Goal: Obtain resource: Download file/media

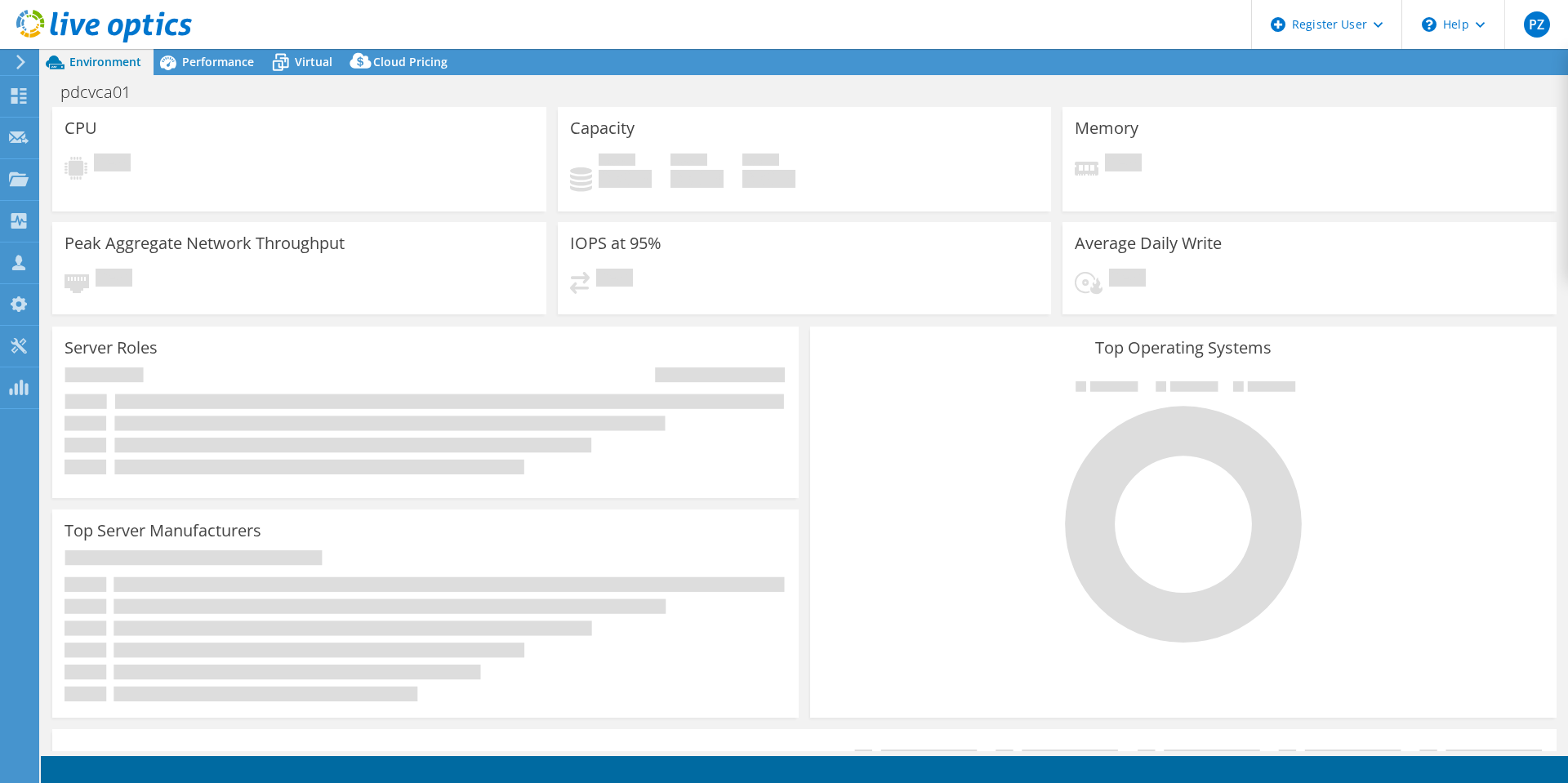
select select "[GEOGRAPHIC_DATA]"
select select "AUD"
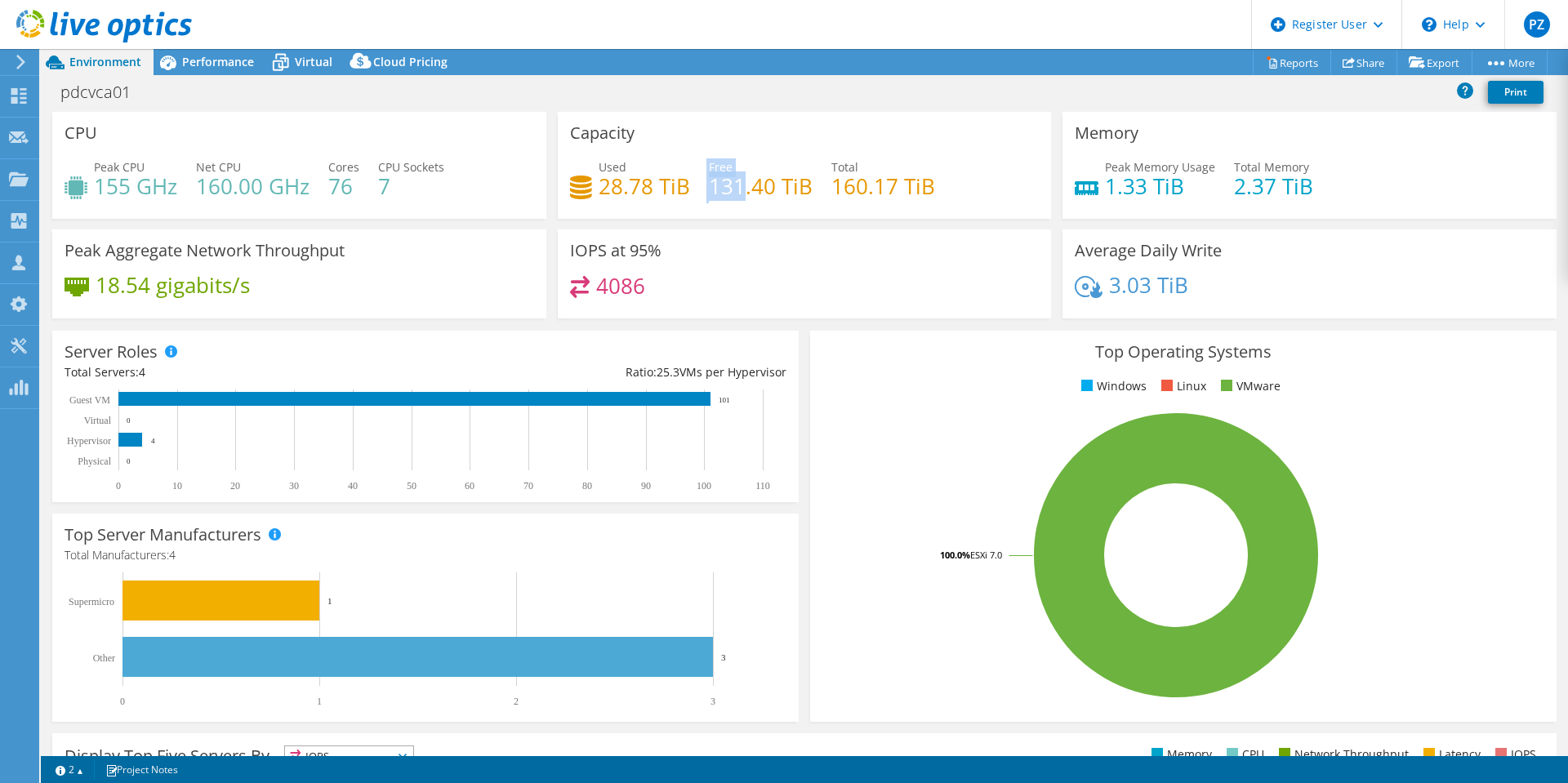
drag, startPoint x: 701, startPoint y: 185, endPoint x: 736, endPoint y: 193, distance: 35.9
click at [736, 193] on div "Used 28.78 TiB Free 131.40 TiB Total 160.17 TiB" at bounding box center [805, 185] width 470 height 53
click at [760, 195] on h4 "131.40 TiB" at bounding box center [760, 186] width 104 height 18
click at [1268, 60] on link "Reports" at bounding box center [1292, 62] width 78 height 26
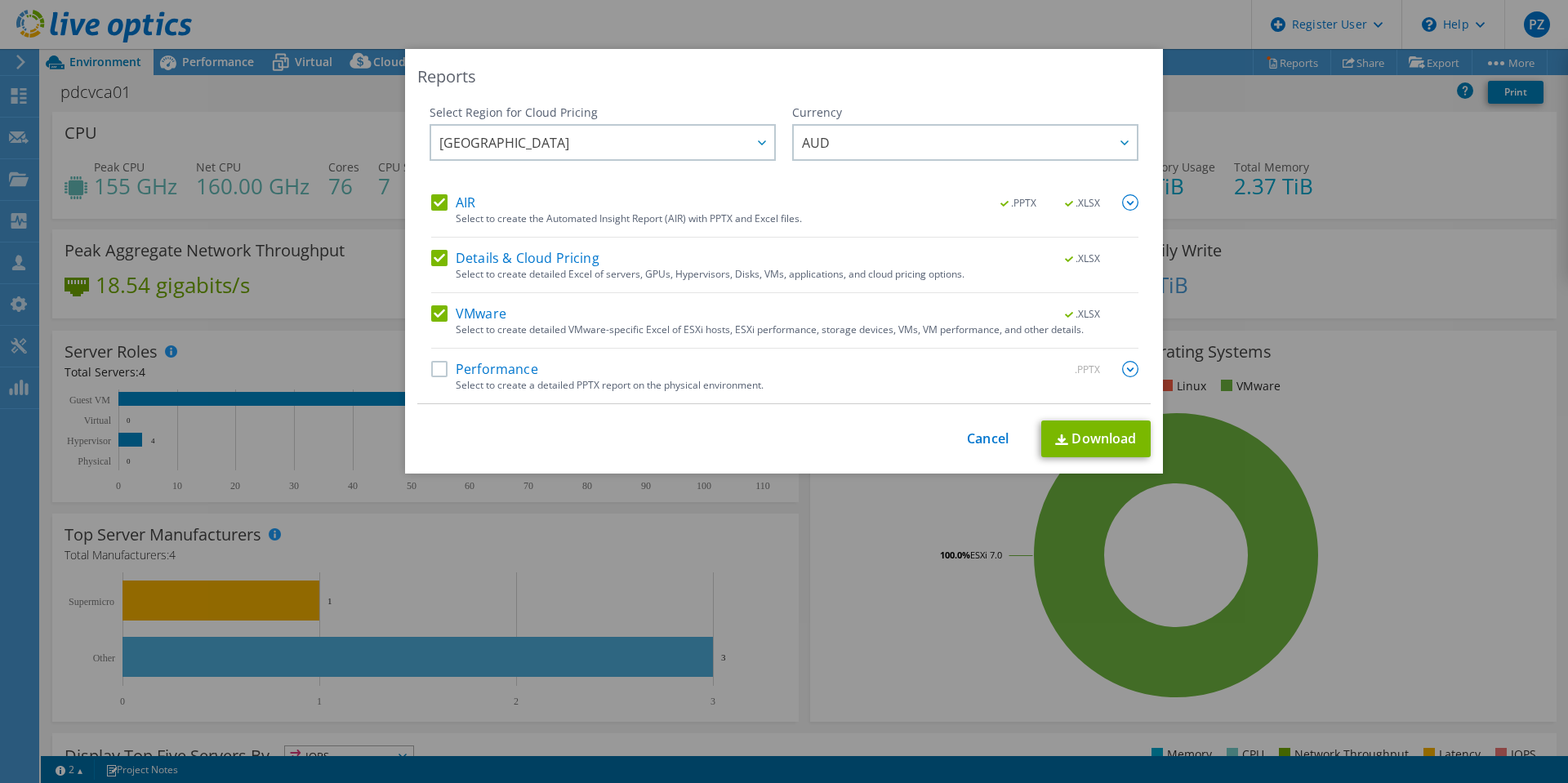
click at [431, 257] on label "Details & Cloud Pricing" at bounding box center [515, 258] width 168 height 16
click at [0, 0] on input "Details & Cloud Pricing" at bounding box center [0, 0] width 0 height 0
click at [434, 201] on label "AIR" at bounding box center [453, 201] width 44 height 16
click at [0, 0] on input "AIR" at bounding box center [0, 0] width 0 height 0
click at [1081, 438] on link "Download" at bounding box center [1095, 438] width 110 height 36
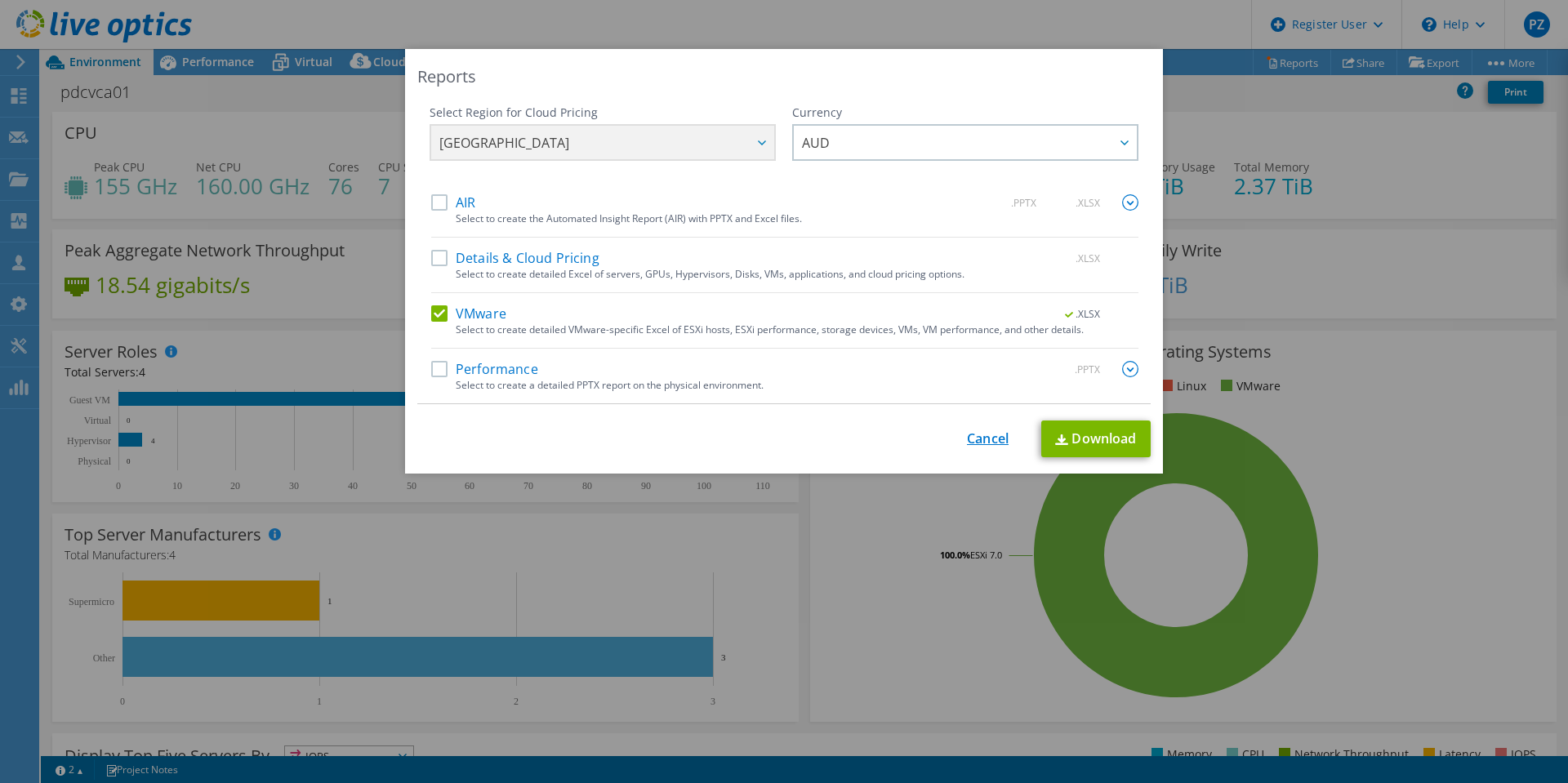
click at [971, 443] on link "Cancel" at bounding box center [987, 438] width 42 height 15
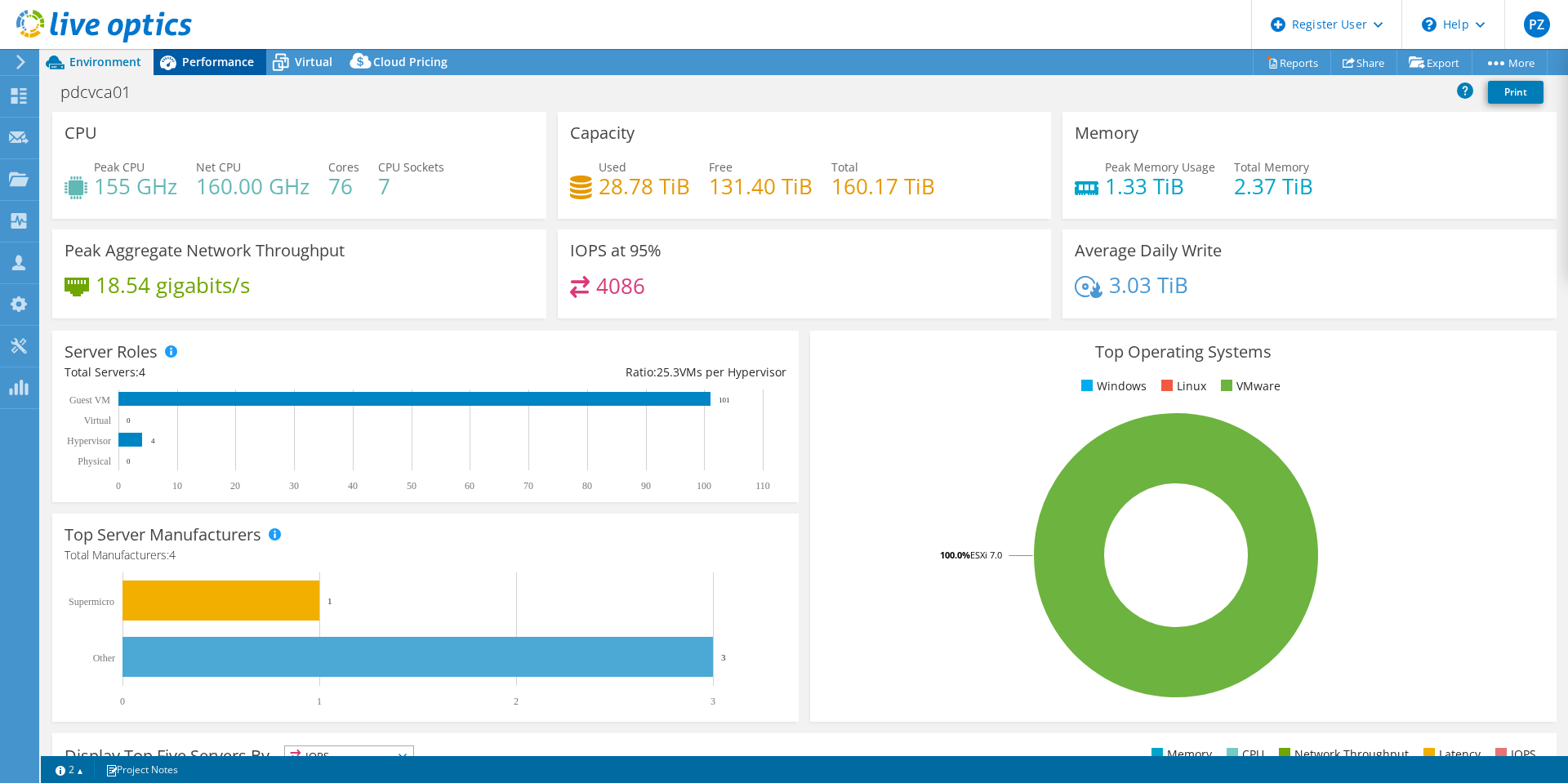
click at [224, 65] on span "Performance" at bounding box center [218, 61] width 72 height 15
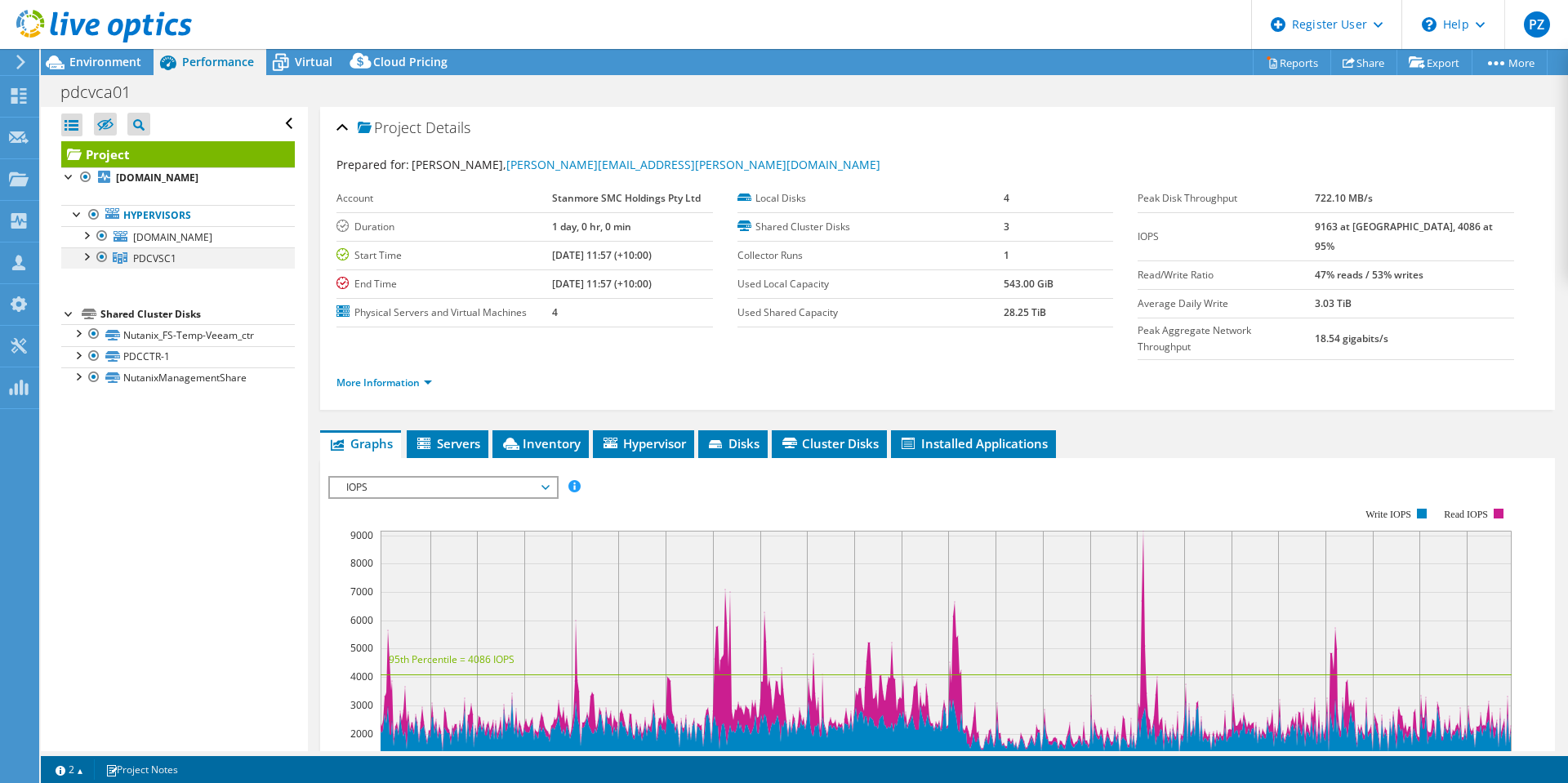
click at [89, 264] on div at bounding box center [85, 255] width 16 height 16
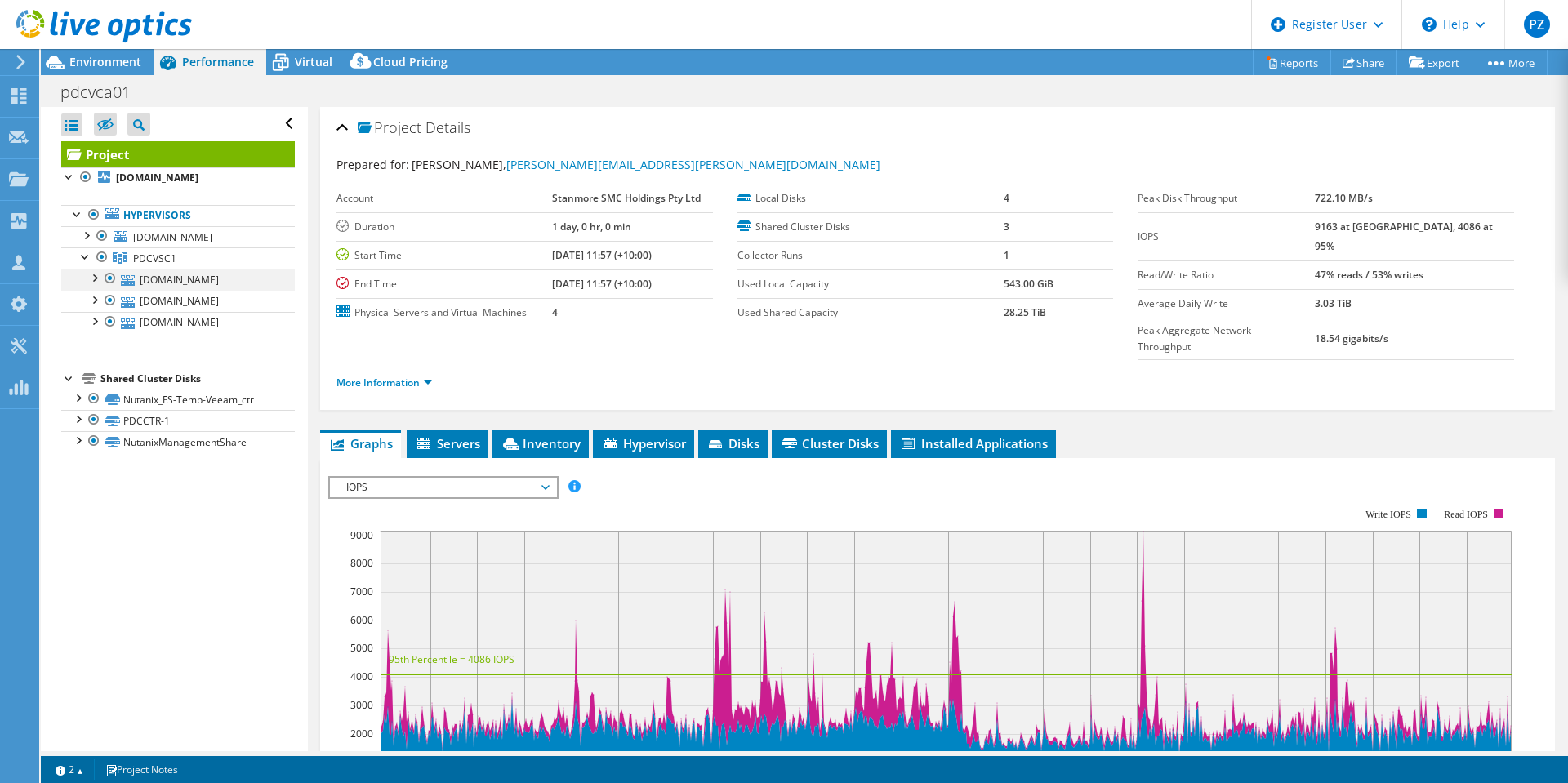
click at [93, 285] on div at bounding box center [94, 276] width 16 height 16
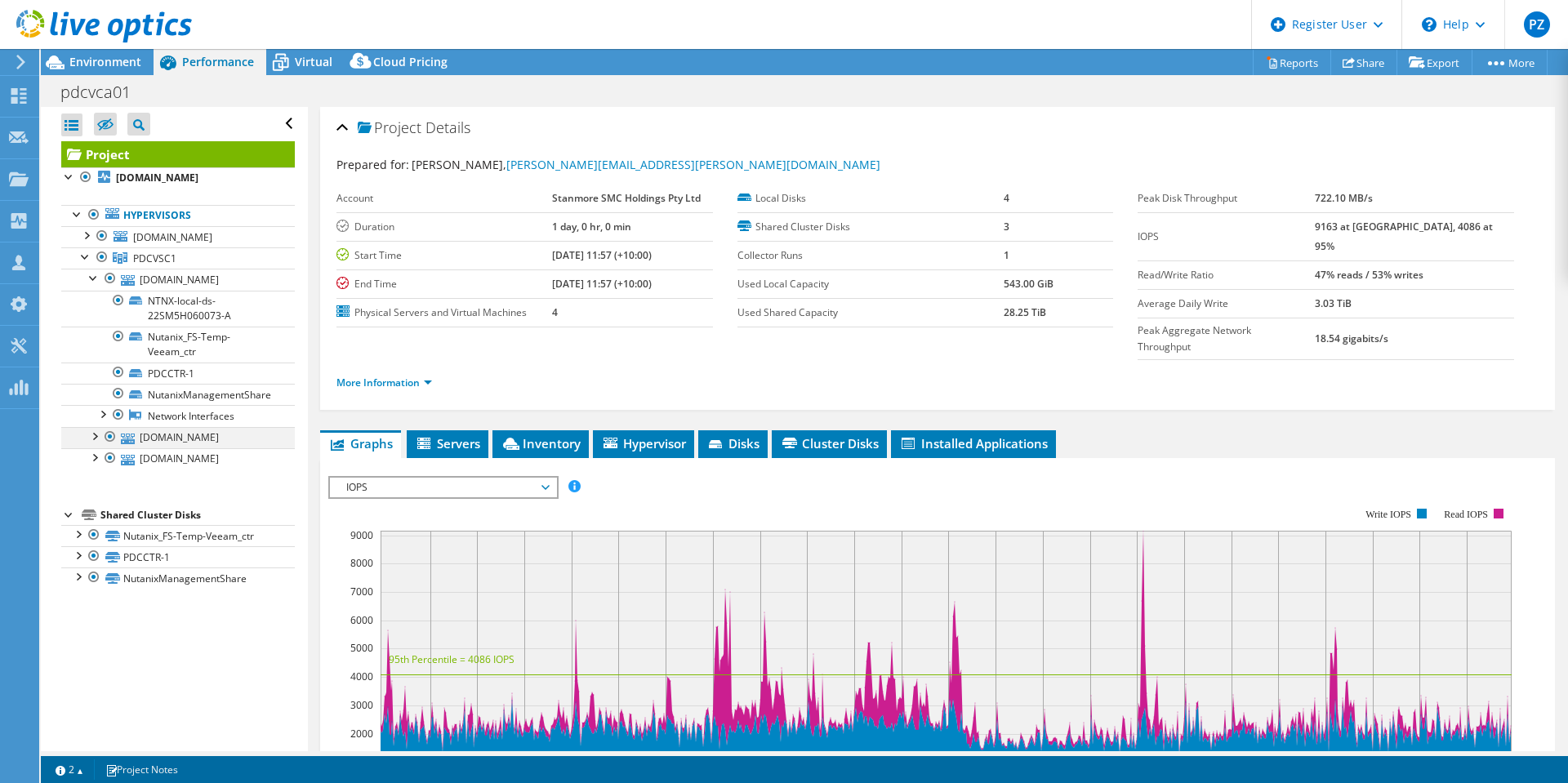
click at [88, 443] on div at bounding box center [94, 434] width 16 height 16
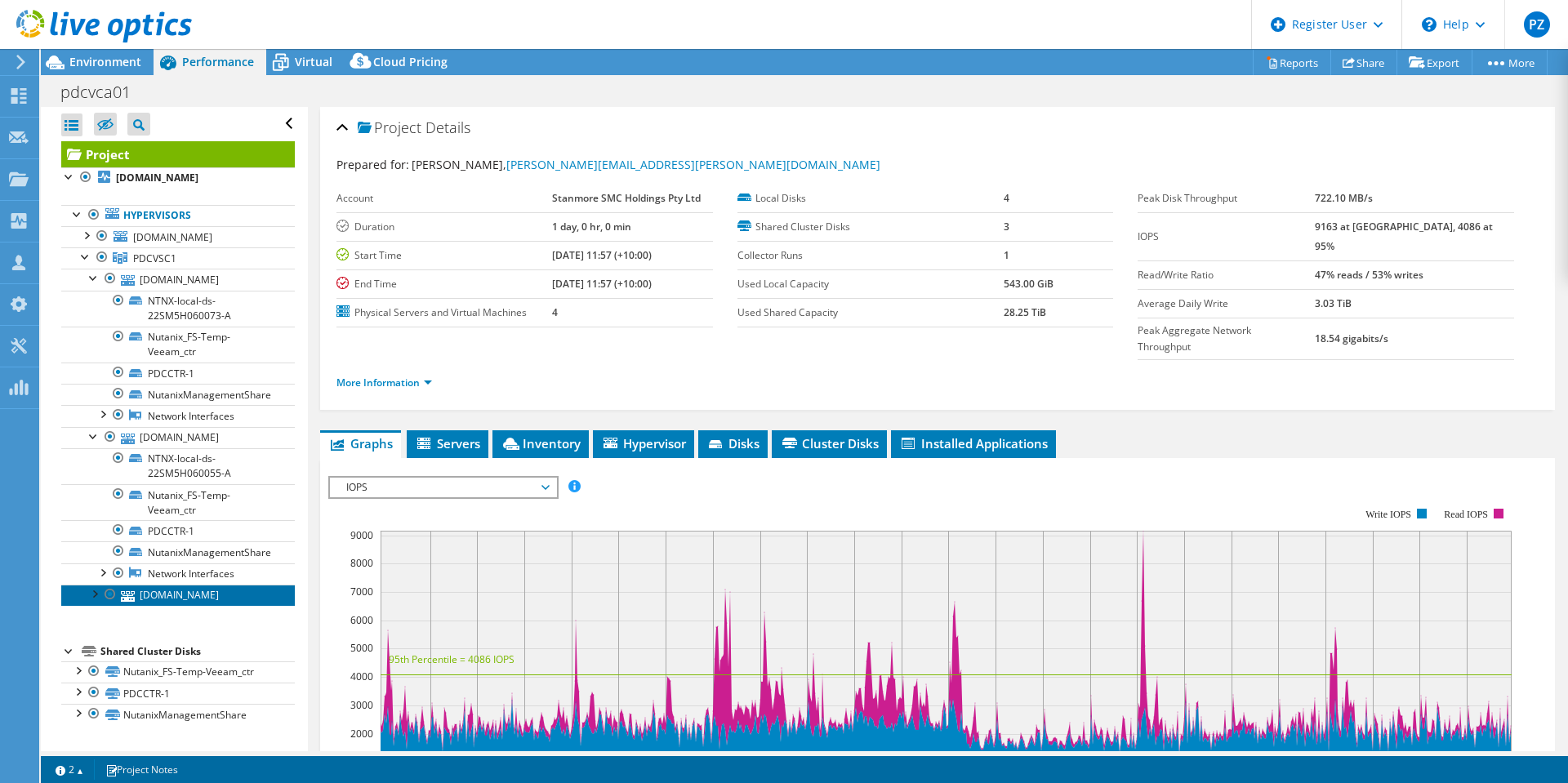
click at [85, 605] on link "[DOMAIN_NAME]" at bounding box center [178, 595] width 234 height 21
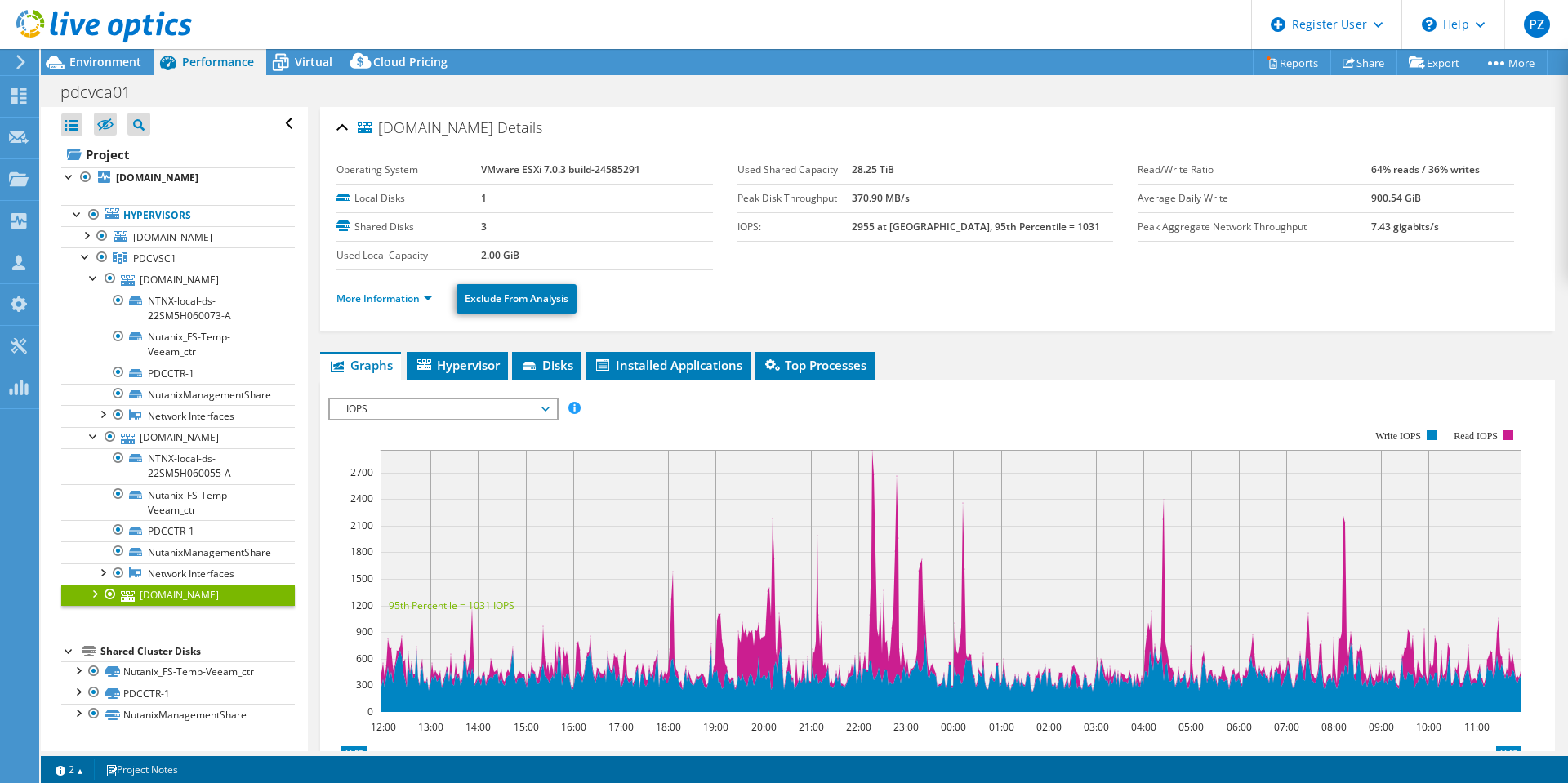
click at [98, 601] on div at bounding box center [94, 592] width 16 height 16
